Goal: Transaction & Acquisition: Download file/media

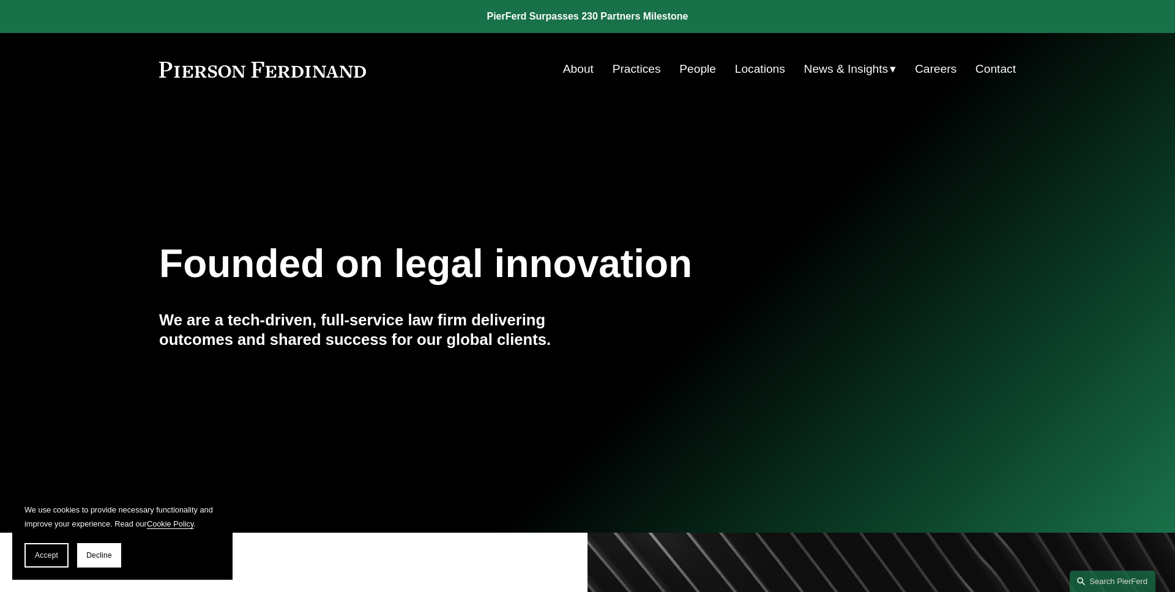
click at [50, 550] on button "Accept" at bounding box center [46, 555] width 44 height 24
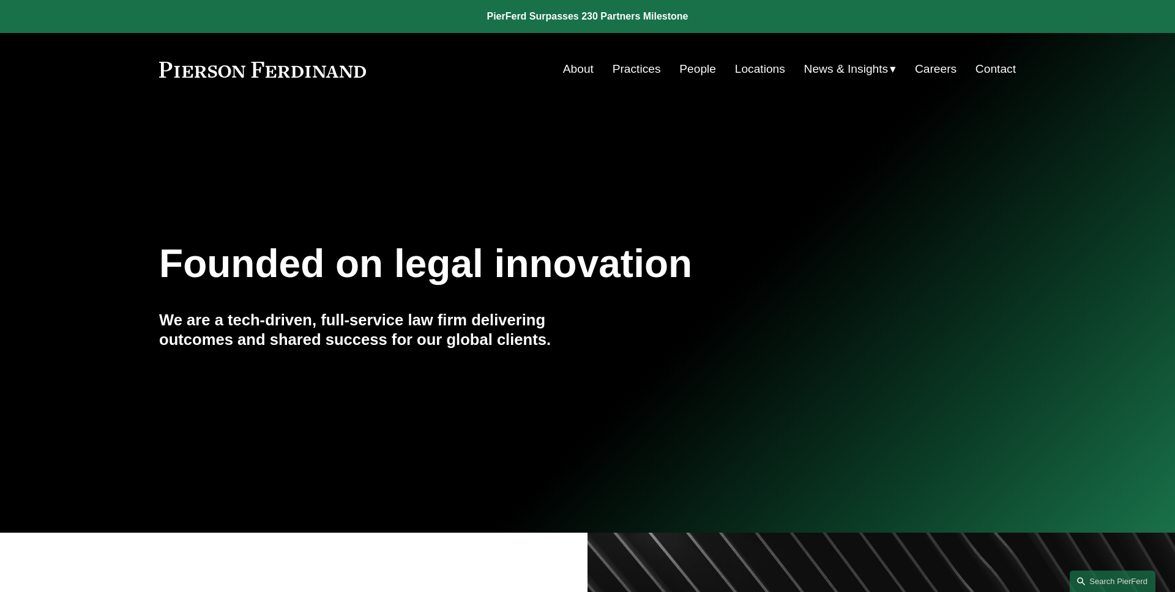
click at [0, 0] on span "Insights" at bounding box center [0, 0] width 0 height 0
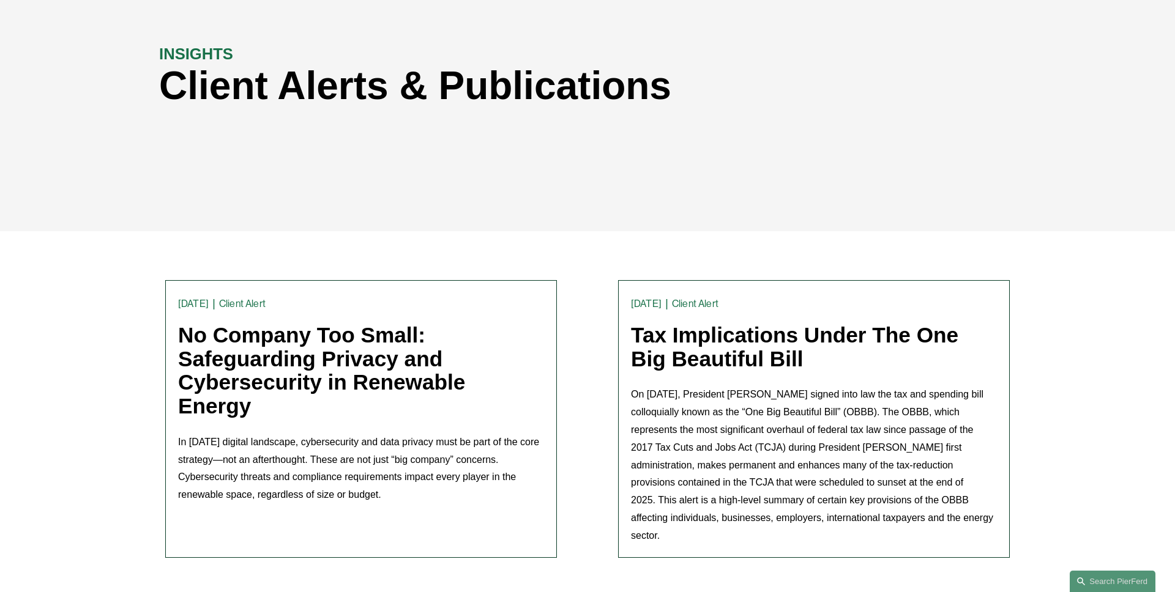
scroll to position [160, 0]
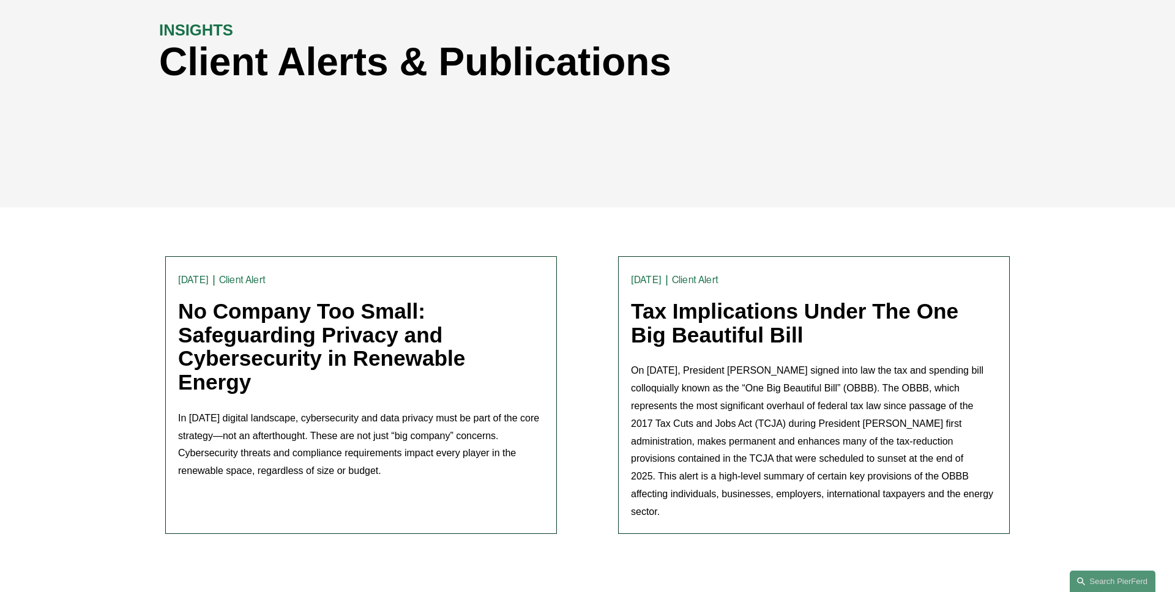
click at [270, 346] on link "No Company Too Small: Safeguarding Privacy and Cybersecurity in Renewable Energy" at bounding box center [321, 346] width 287 height 95
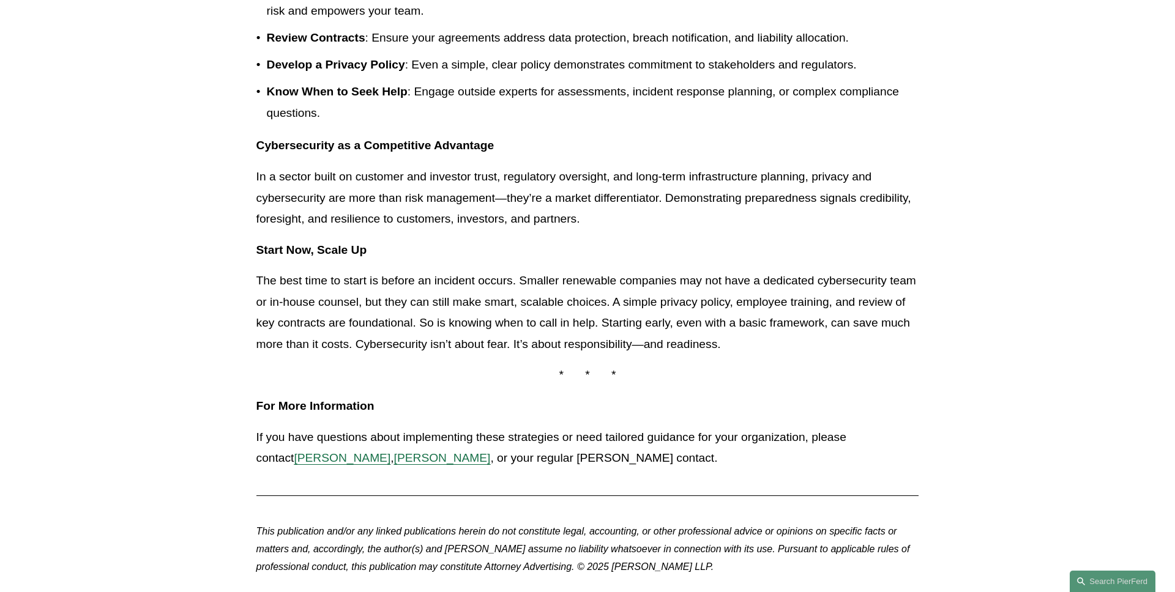
scroll to position [899, 0]
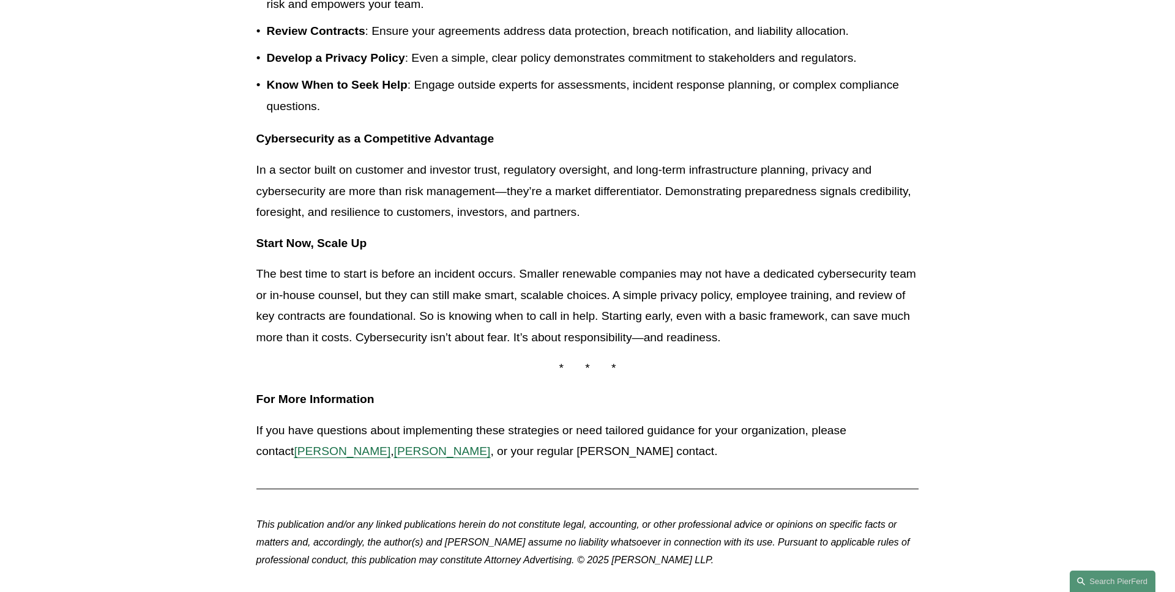
click at [294, 453] on span "Tom Vincent" at bounding box center [342, 451] width 97 height 13
click at [408, 451] on span "Elizabeth Delnegro" at bounding box center [442, 451] width 97 height 13
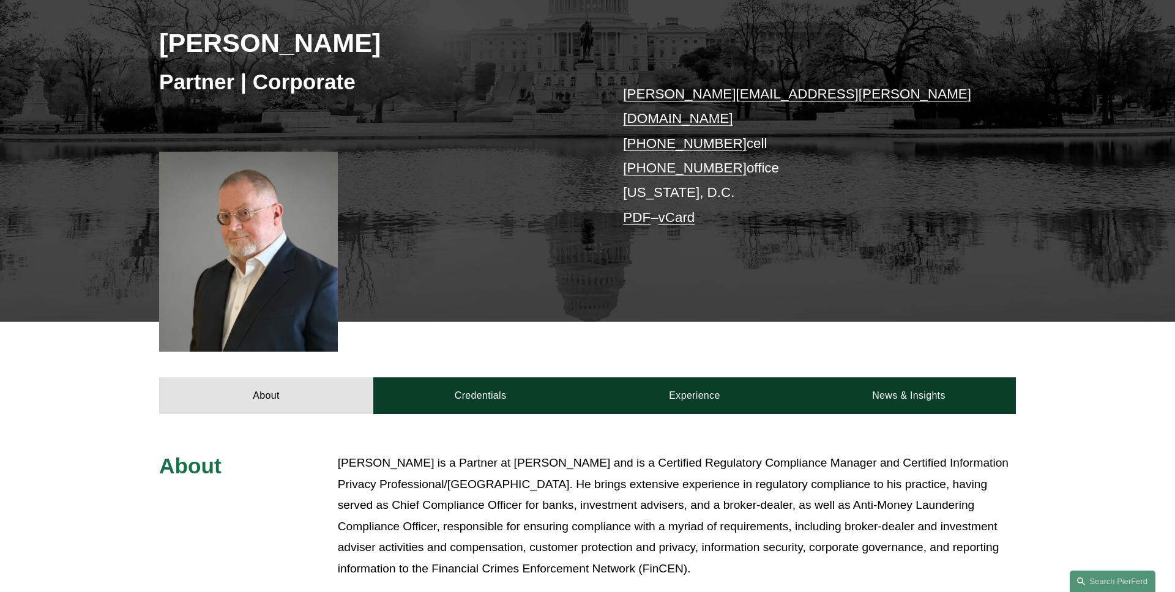
scroll to position [317, 0]
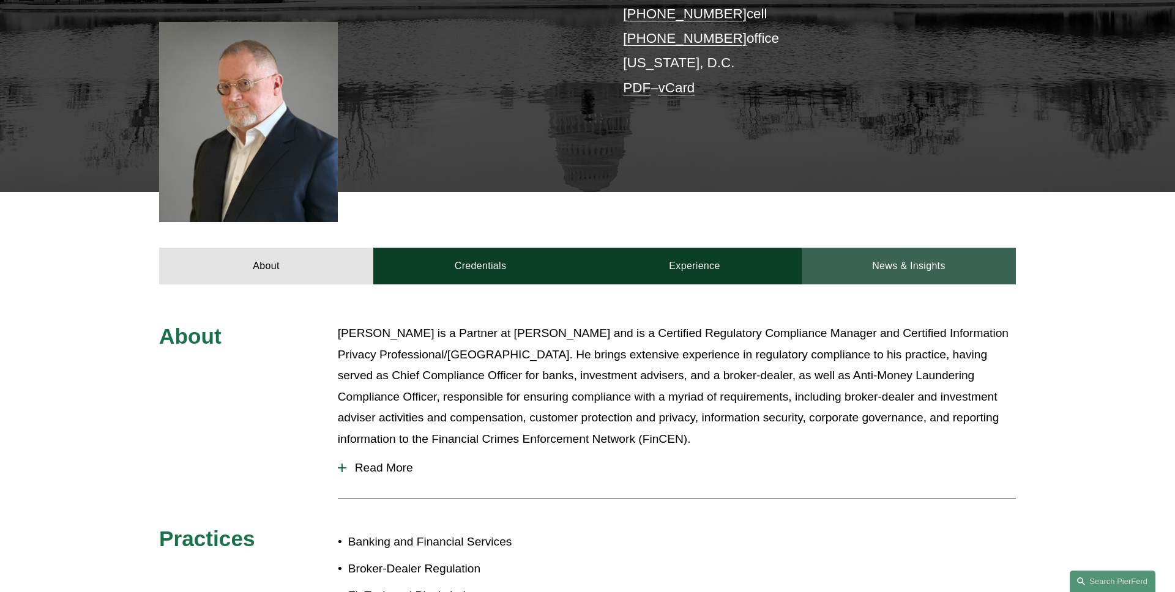
click at [872, 248] on link "News & Insights" at bounding box center [908, 266] width 214 height 37
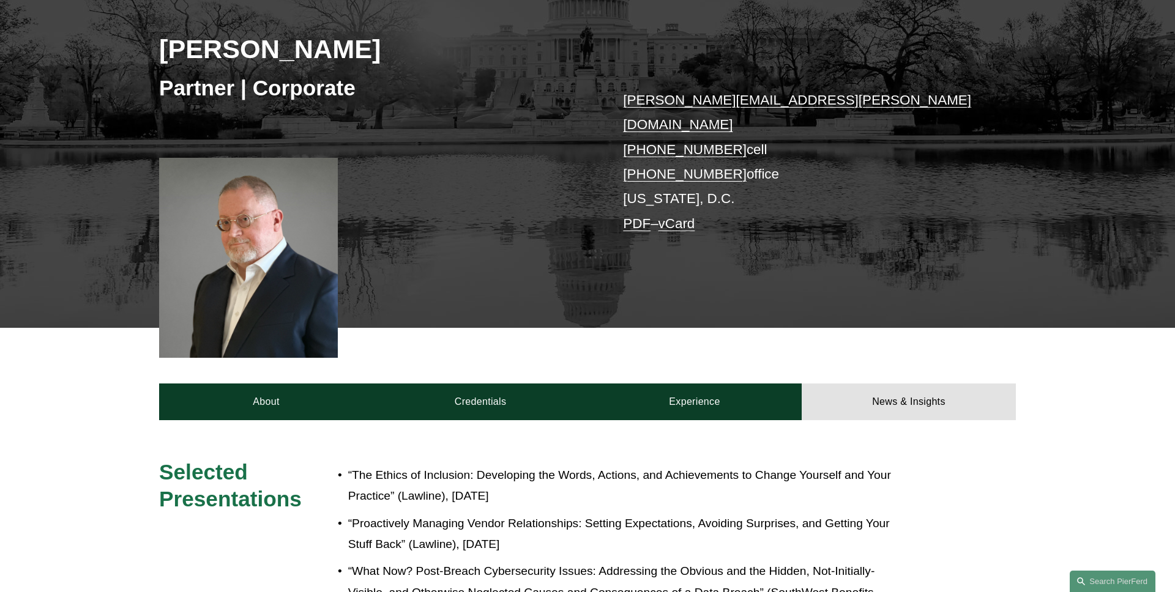
scroll to position [0, 0]
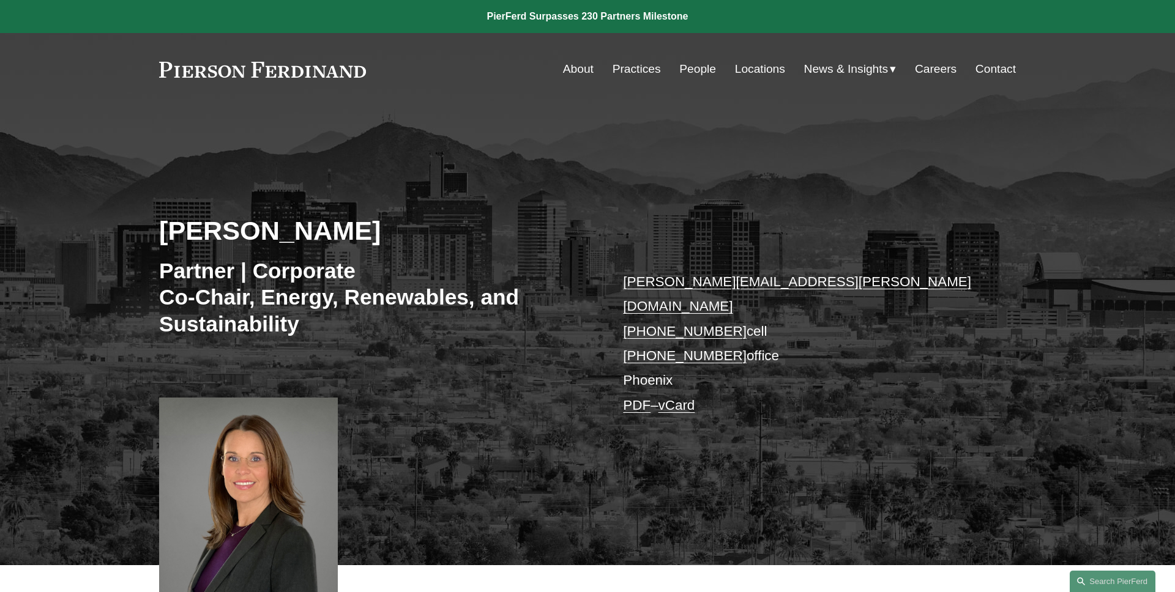
scroll to position [312, 0]
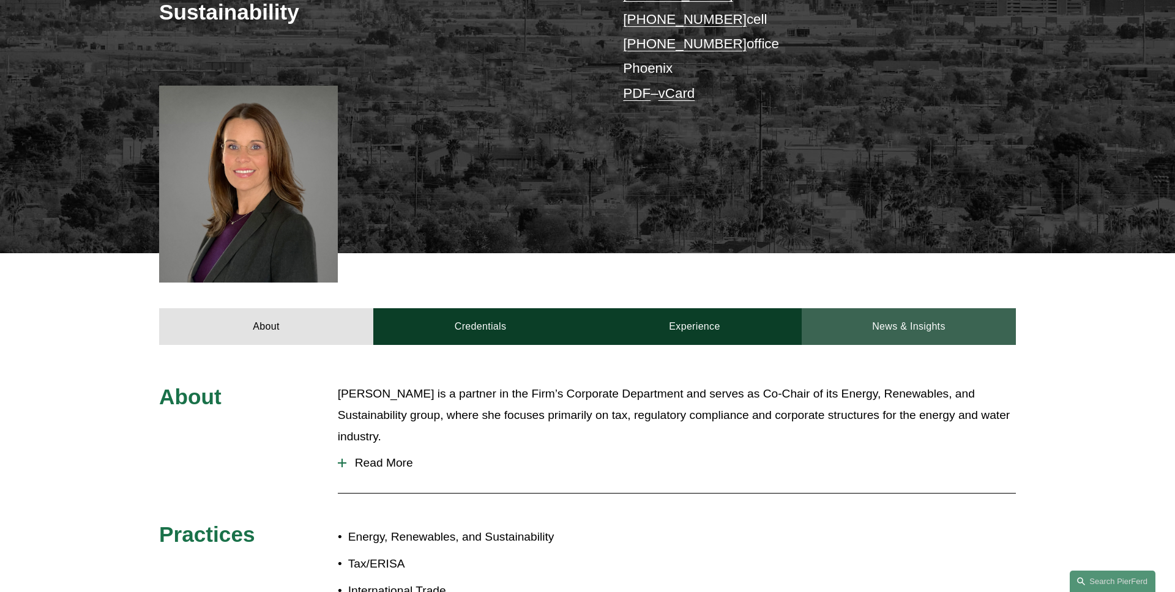
click at [878, 308] on link "News & Insights" at bounding box center [908, 326] width 214 height 37
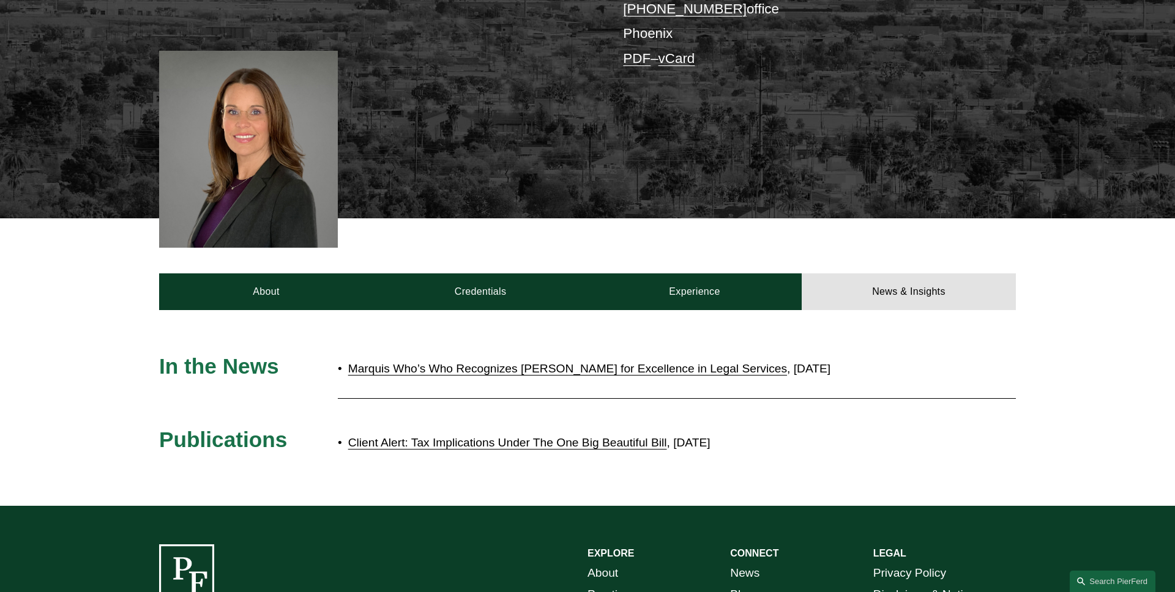
scroll to position [357, 0]
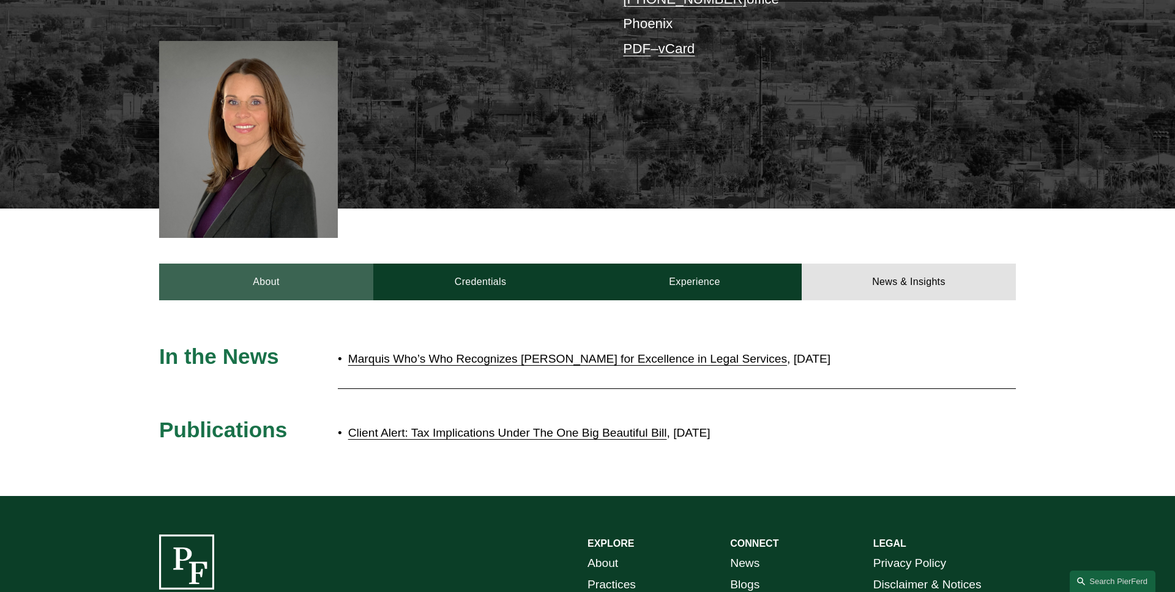
click at [299, 266] on link "About" at bounding box center [266, 282] width 214 height 37
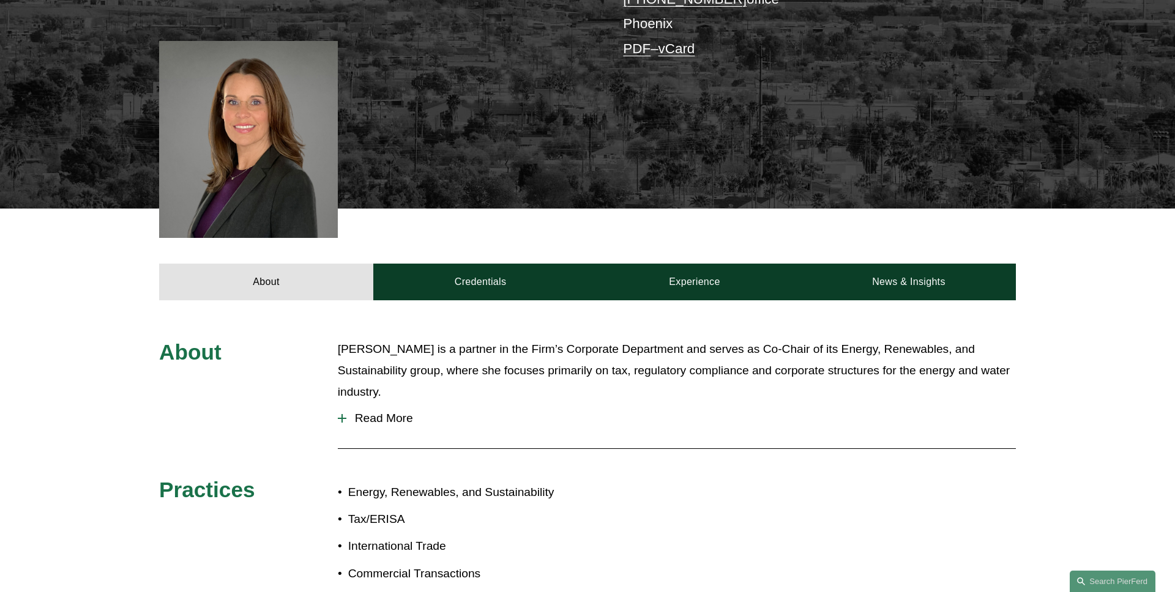
scroll to position [0, 0]
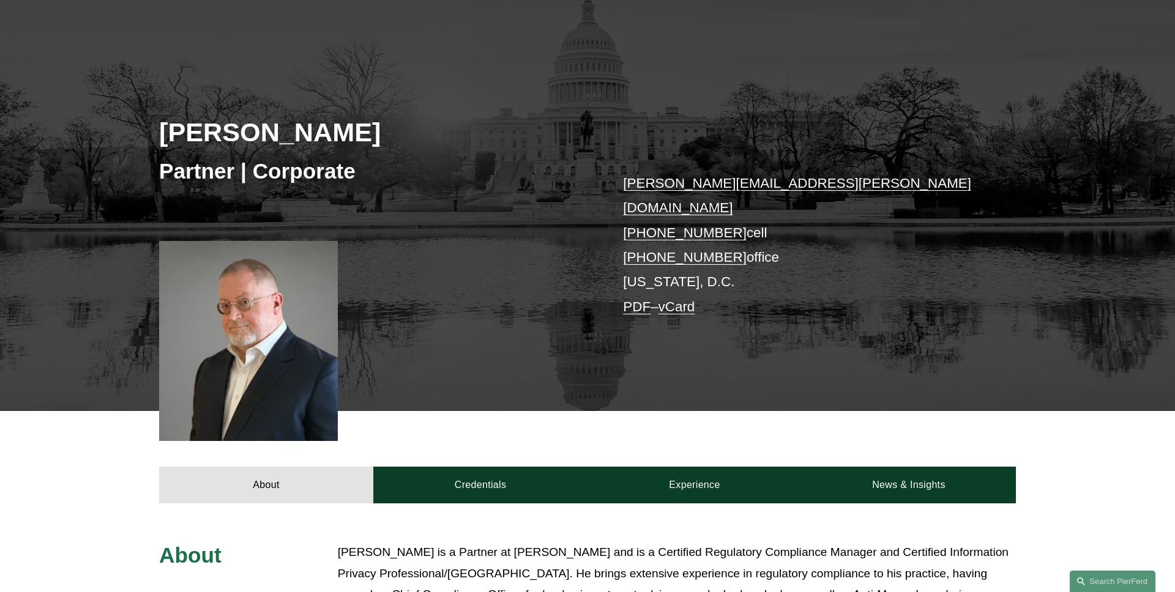
scroll to position [280, 0]
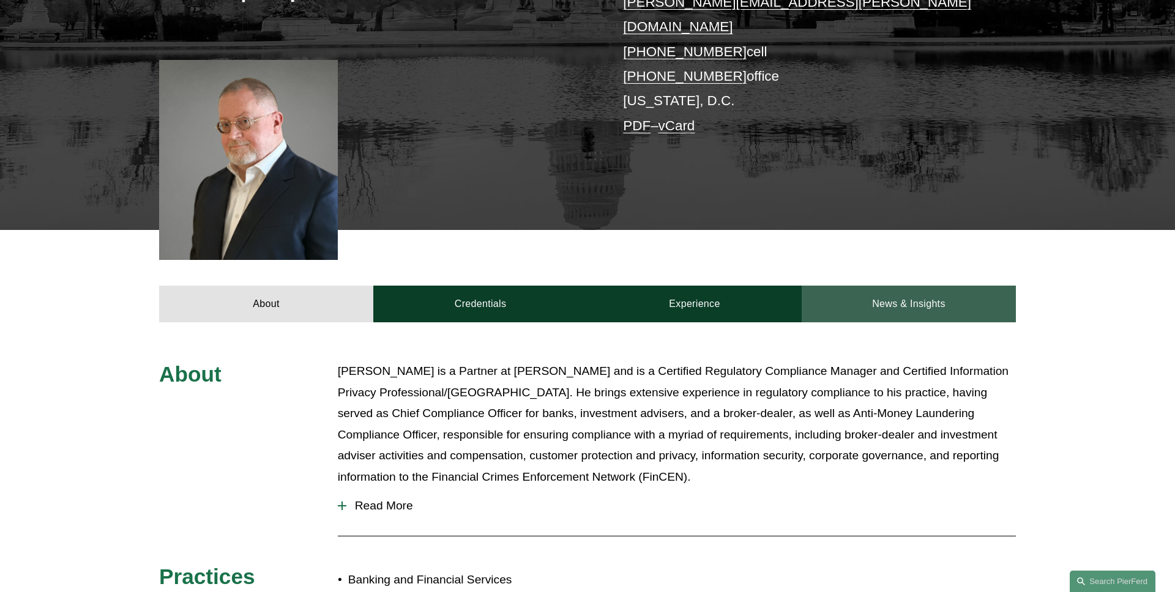
click at [911, 286] on link "News & Insights" at bounding box center [908, 304] width 214 height 37
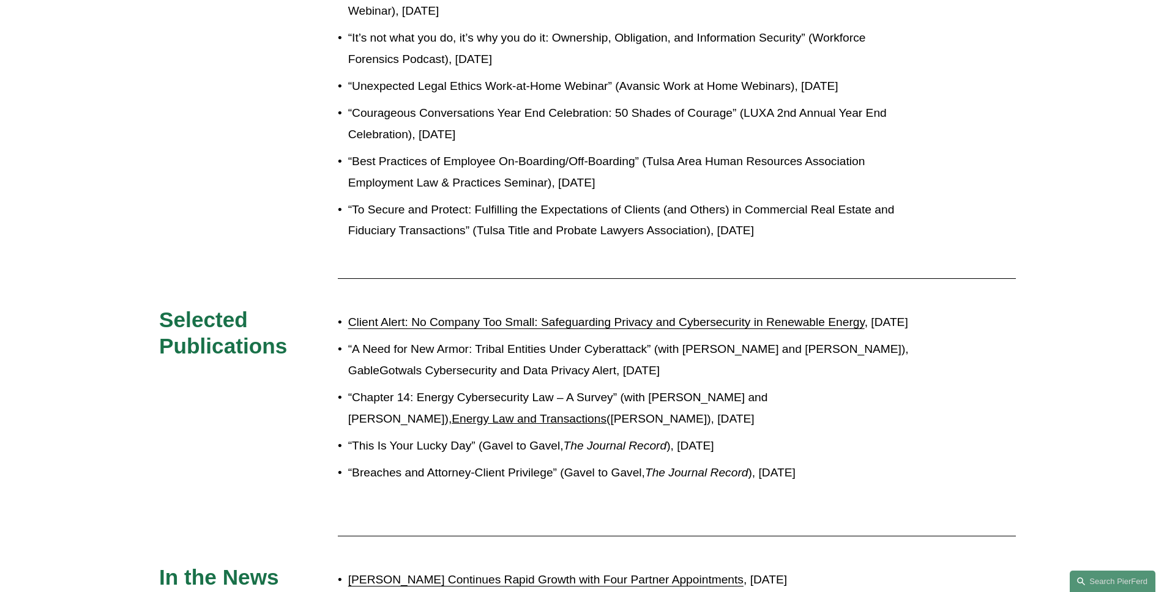
scroll to position [1268, 0]
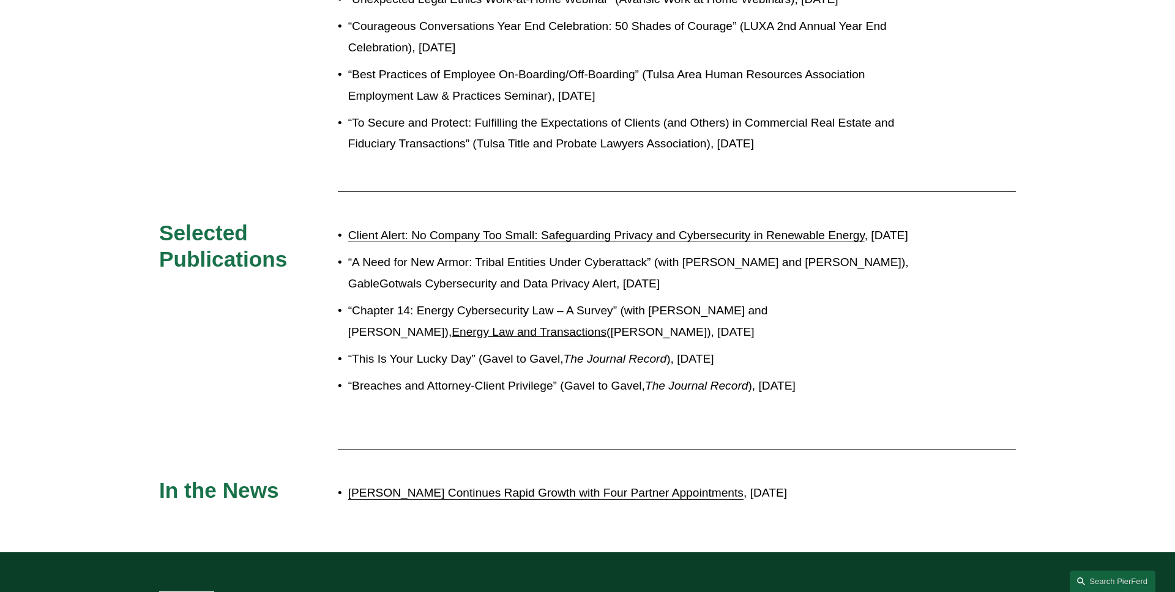
click at [719, 229] on link "Client Alert: No Company Too Small: Safeguarding Privacy and Cybersecurity in R…" at bounding box center [606, 235] width 516 height 13
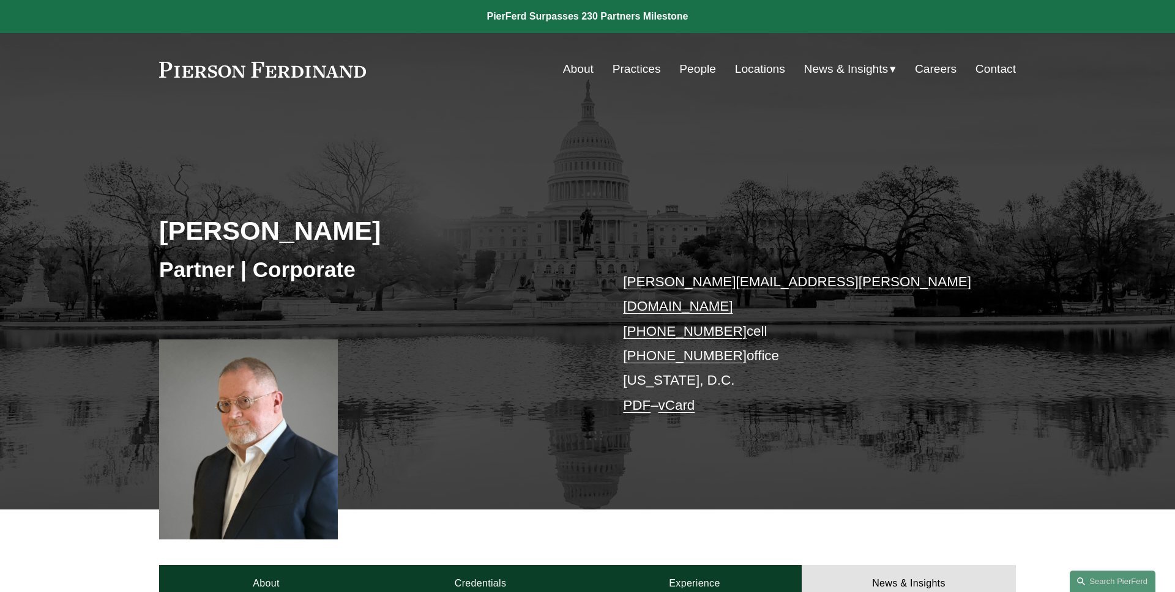
click at [112, 226] on div "Tom C. Vincent Partner | Corporate tom.vincent@pierferd.com +1.918.398.1831 cel…" at bounding box center [587, 325] width 1175 height 369
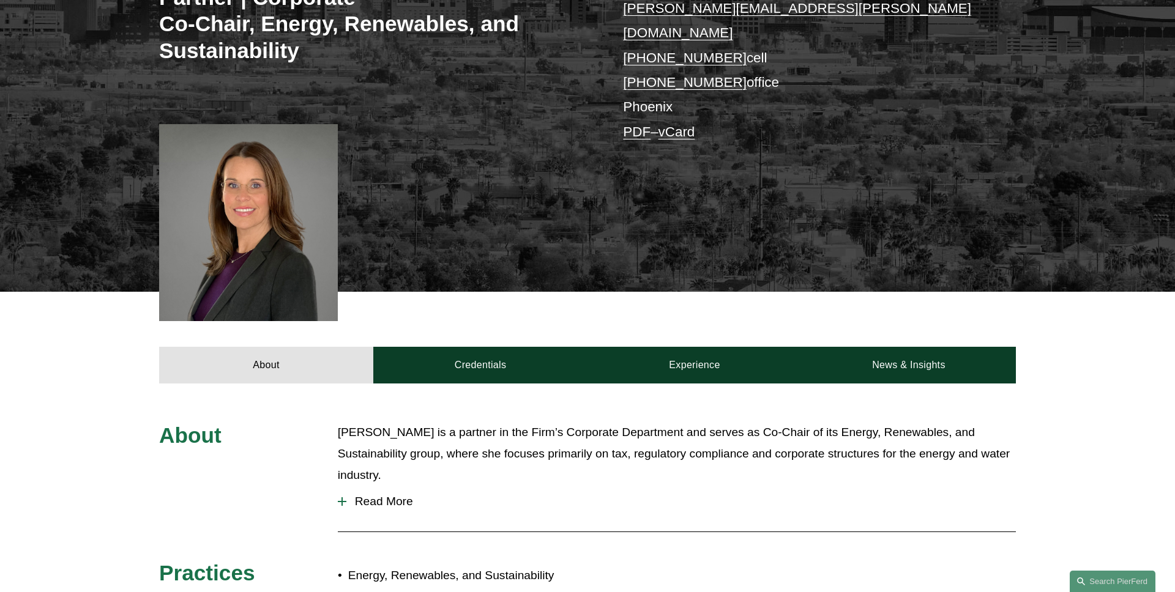
scroll to position [341, 0]
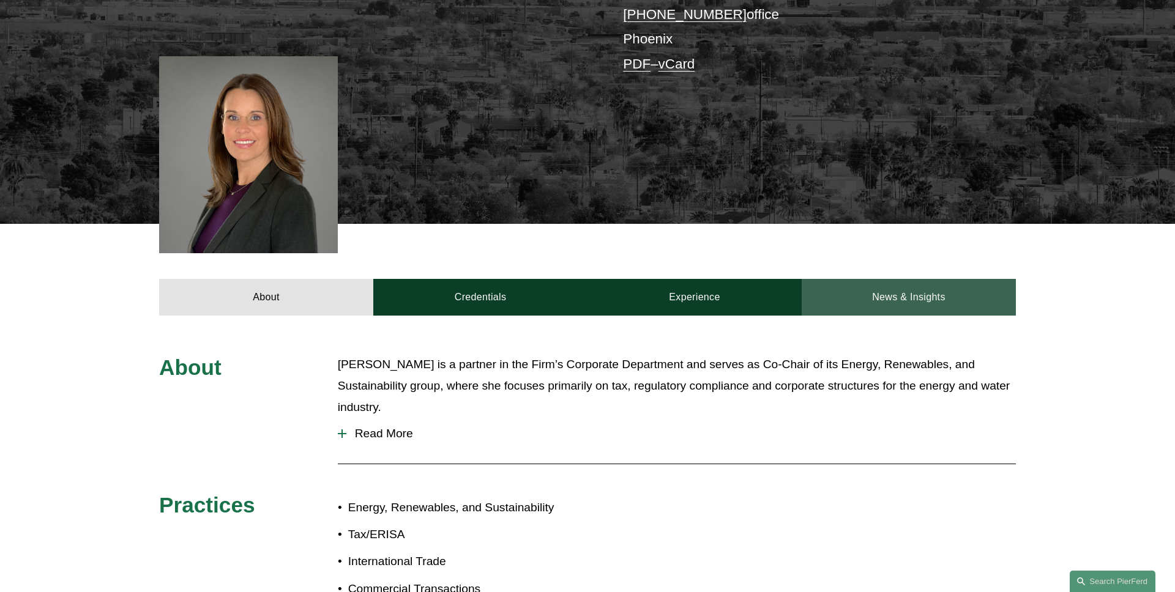
click at [882, 286] on link "News & Insights" at bounding box center [908, 297] width 214 height 37
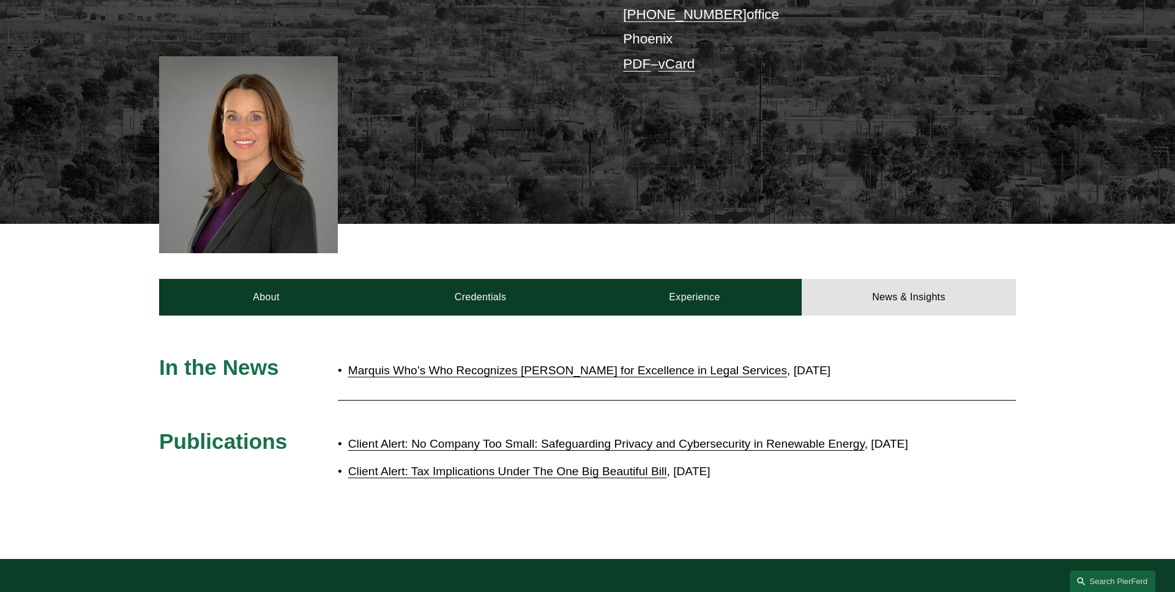
click at [555, 437] on link "Client Alert: No Company Too Small: Safeguarding Privacy and Cybersecurity in R…" at bounding box center [606, 443] width 516 height 13
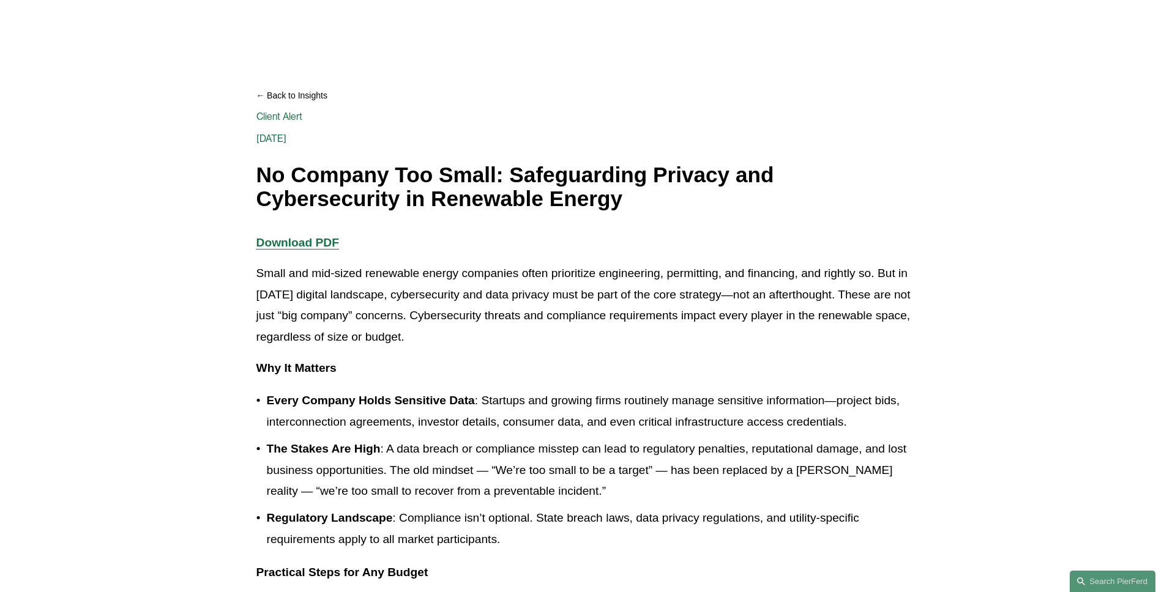
scroll to position [191, 0]
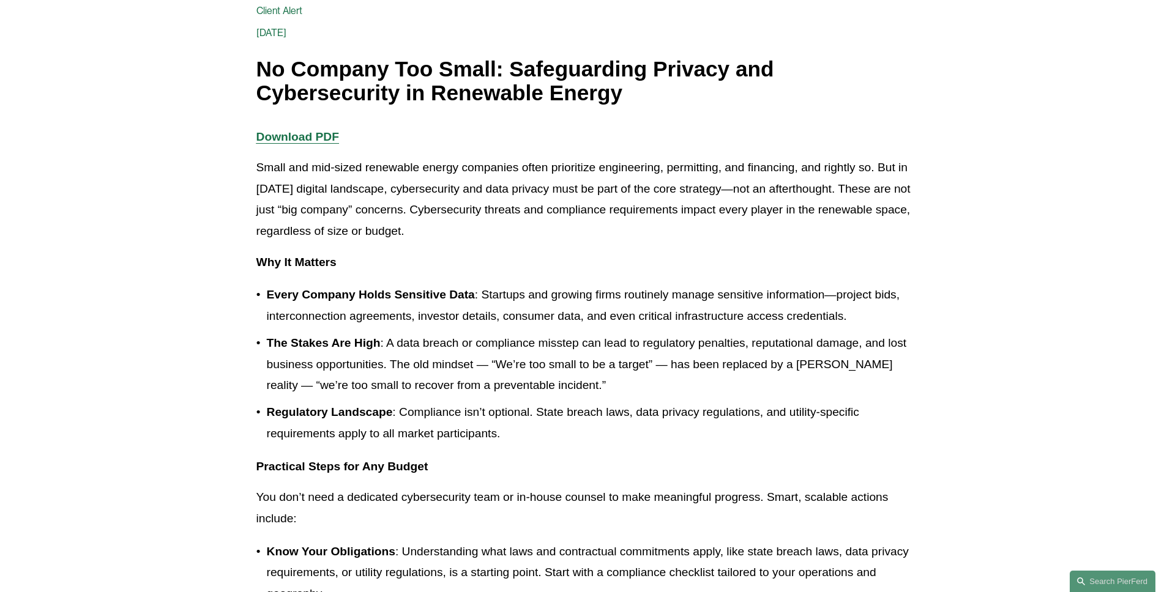
click at [305, 138] on strong "Download PDF" at bounding box center [297, 136] width 83 height 13
